Goal: Task Accomplishment & Management: Complete application form

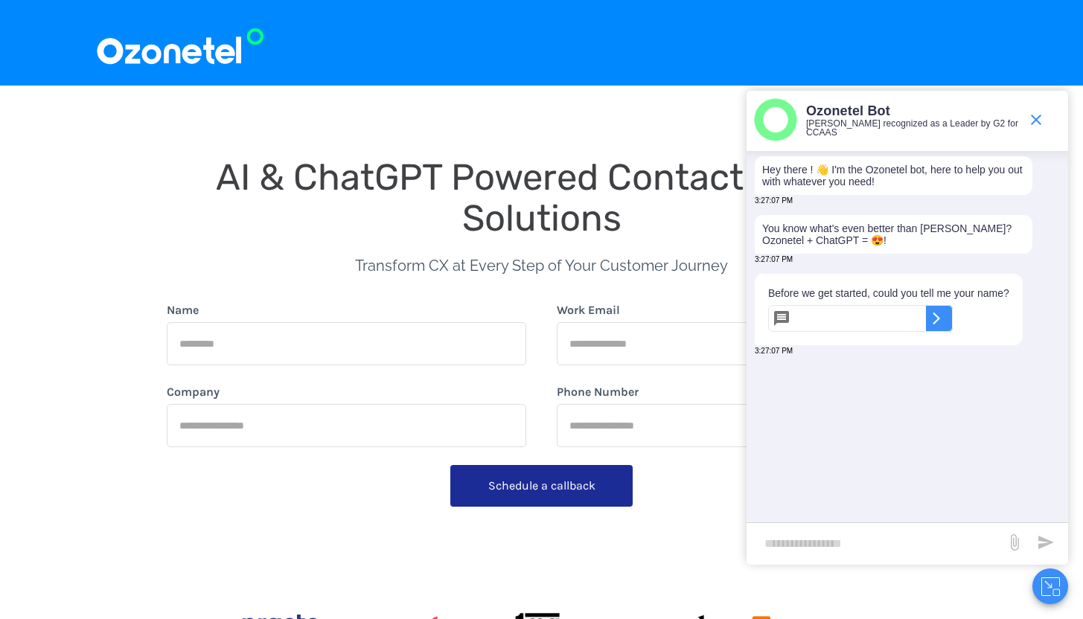
click at [846, 246] on p "You know what's even better than [PERSON_NAME]? Ozonetel + ChatGPT = 😍!" at bounding box center [893, 235] width 263 height 24
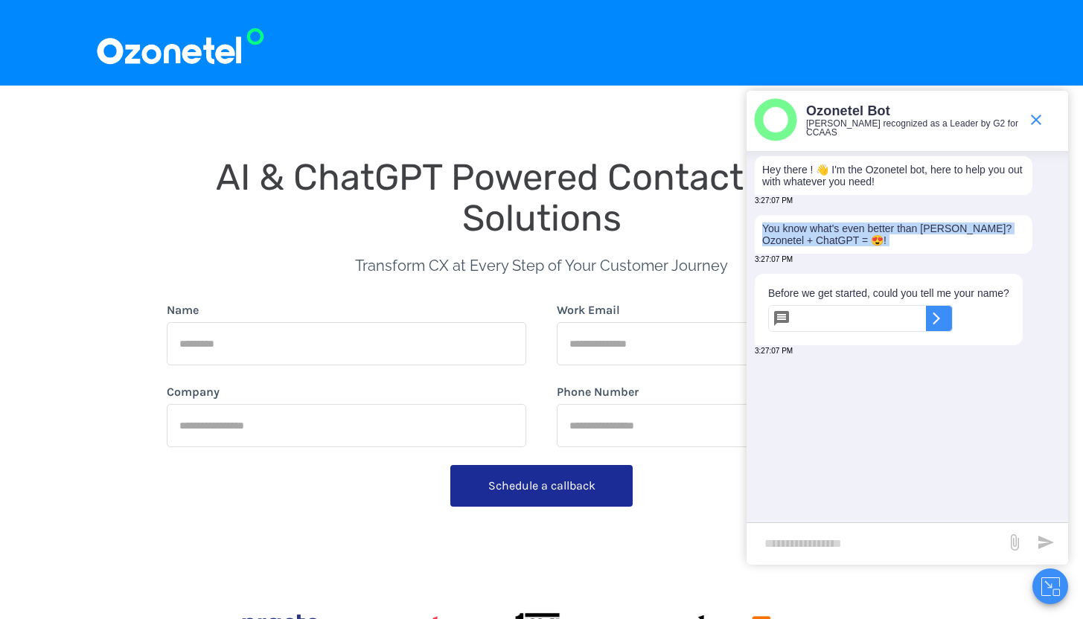
click at [944, 326] on icon at bounding box center [936, 318] width 15 height 15
click at [782, 320] on icon at bounding box center [782, 319] width 18 height 18
click at [820, 321] on input "text" at bounding box center [862, 318] width 130 height 27
click at [837, 316] on input "text" at bounding box center [862, 318] width 130 height 27
type input "*****"
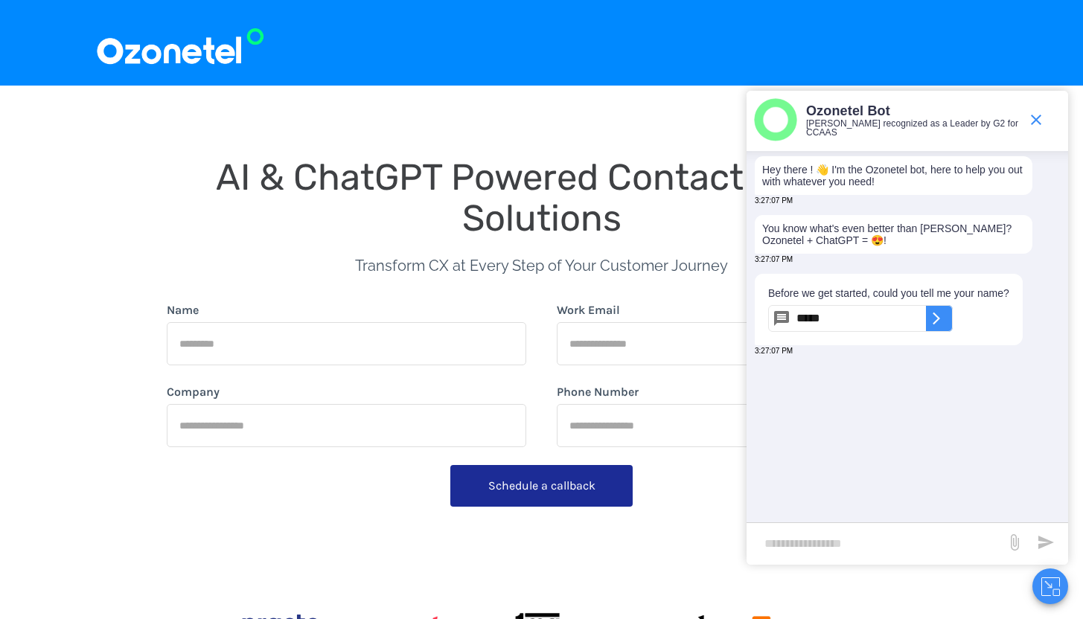
click at [951, 328] on div "​" at bounding box center [939, 318] width 27 height 27
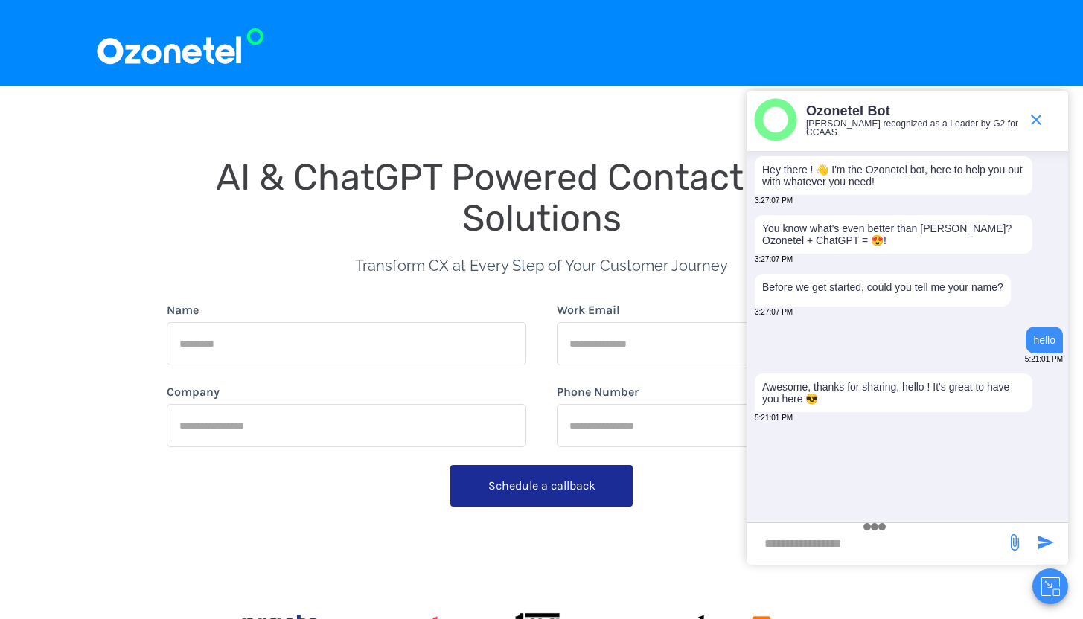
click at [1037, 542] on icon "send message" at bounding box center [1046, 543] width 18 height 18
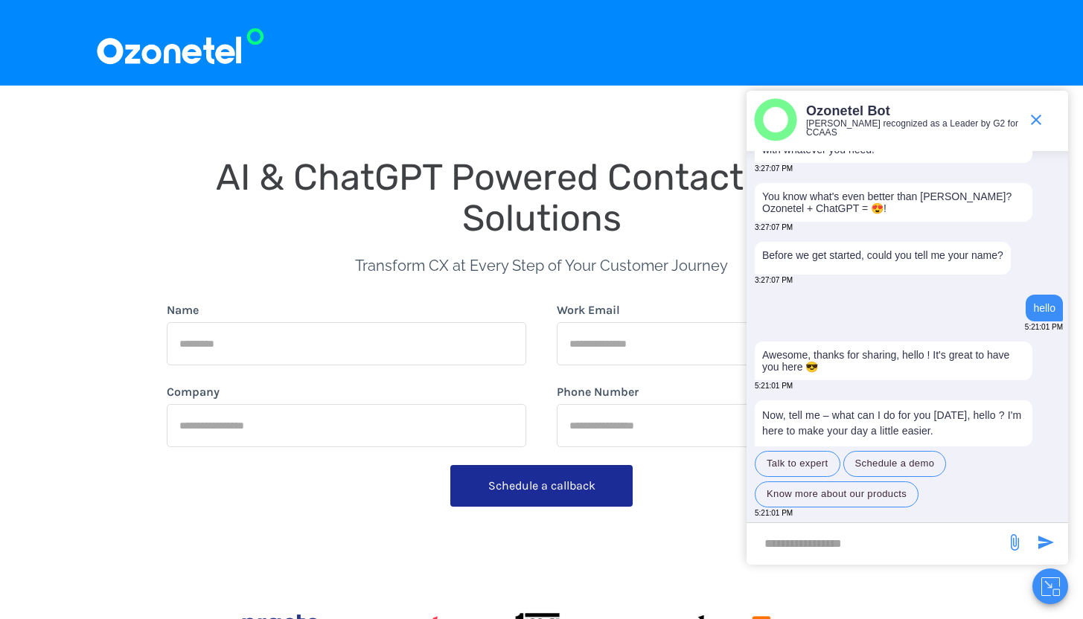
scroll to position [41, 0]
click at [793, 465] on button "Talk to expert" at bounding box center [798, 464] width 86 height 26
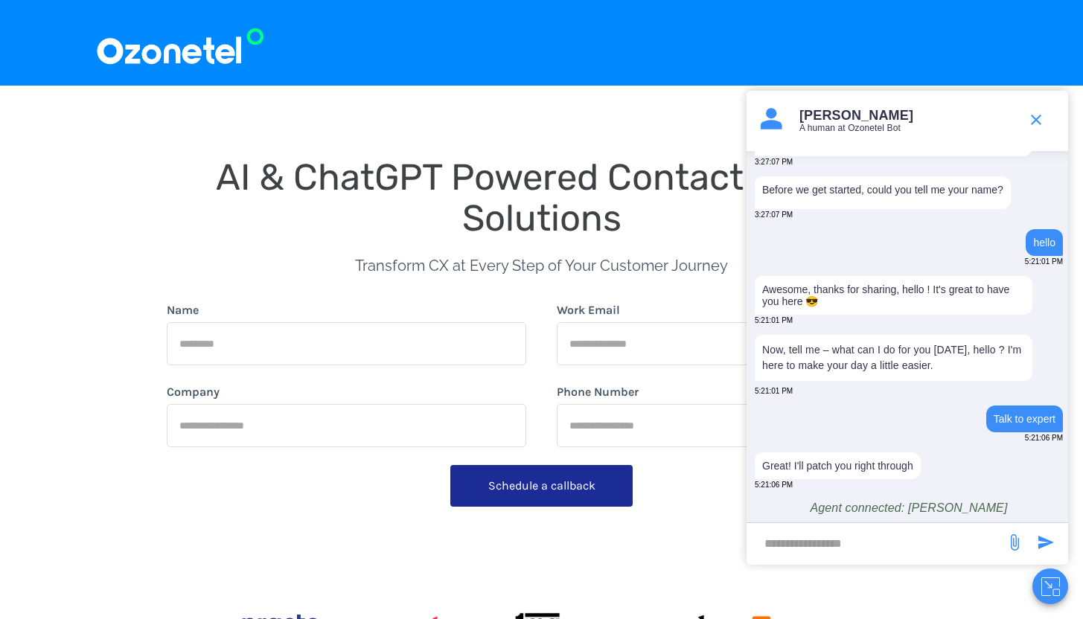
scroll to position [103, 0]
click at [1035, 112] on icon "end chat or minimize" at bounding box center [1036, 120] width 18 height 18
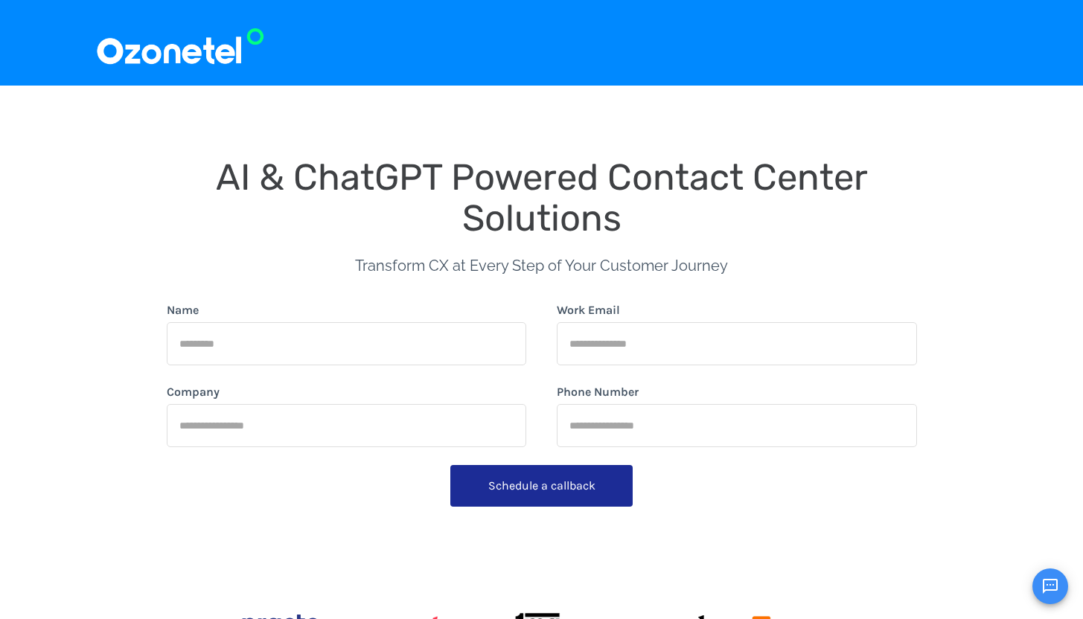
scroll to position [127, 0]
click at [396, 363] on input "Name" at bounding box center [347, 343] width 360 height 43
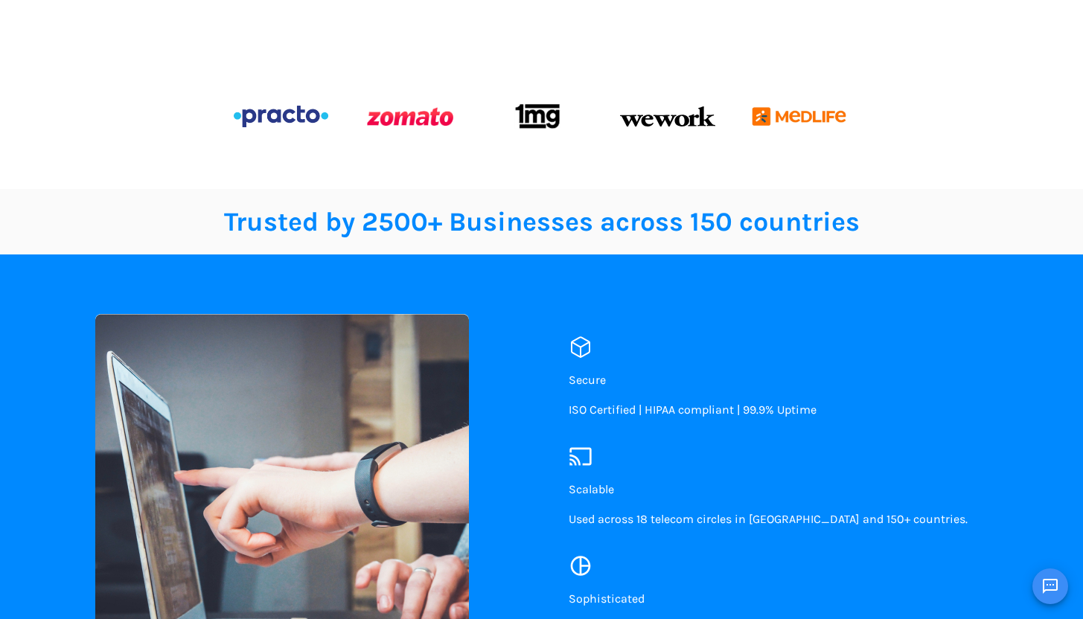
scroll to position [0, 0]
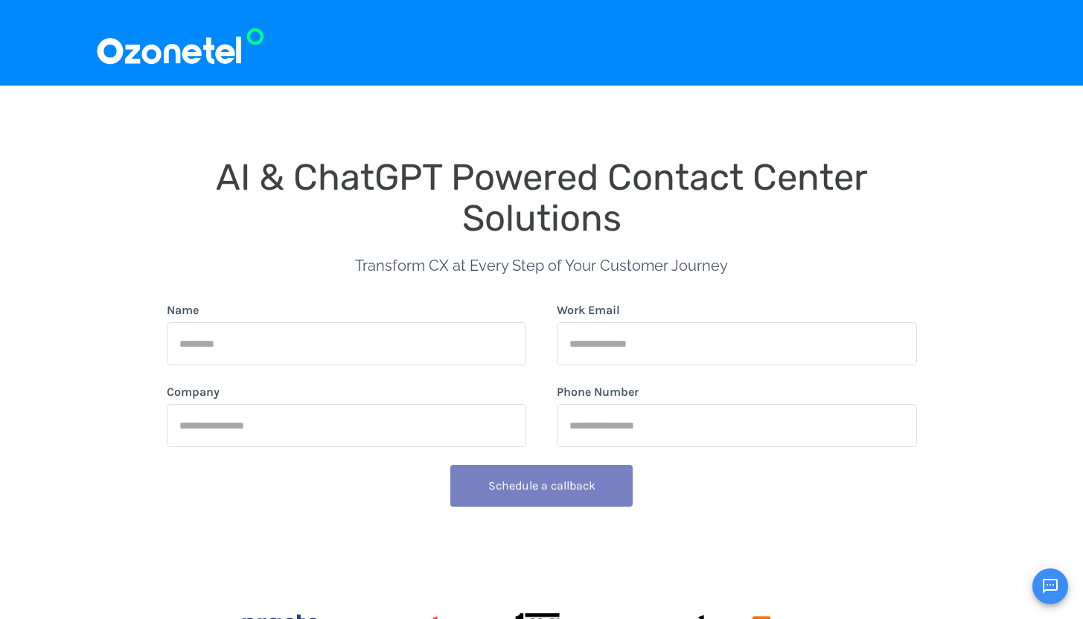
click at [561, 486] on button "Schedule a callback" at bounding box center [541, 486] width 182 height 42
